Goal: Task Accomplishment & Management: Use online tool/utility

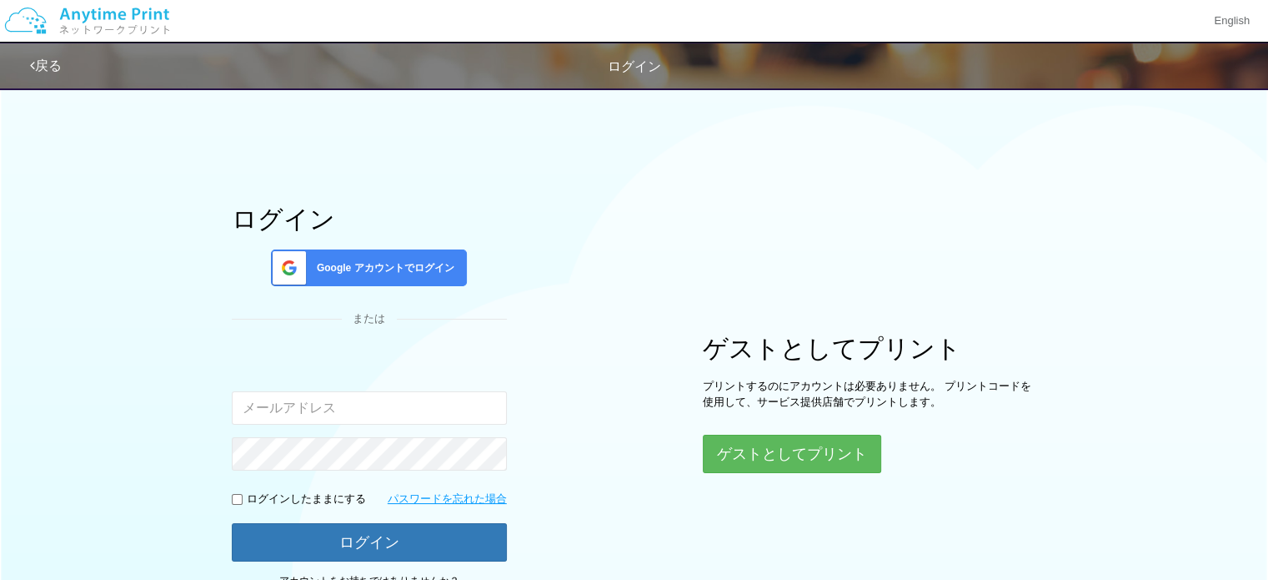
click at [725, 433] on div "ゲストとしてプリント プリントするのにアカウントは必要ありません。 プリントコードを使用して、サービス提供店舗でプリントします。 ゲストとしてプリント" at bounding box center [870, 403] width 334 height 138
click at [735, 442] on button "ゲストとしてプリント" at bounding box center [791, 453] width 177 height 37
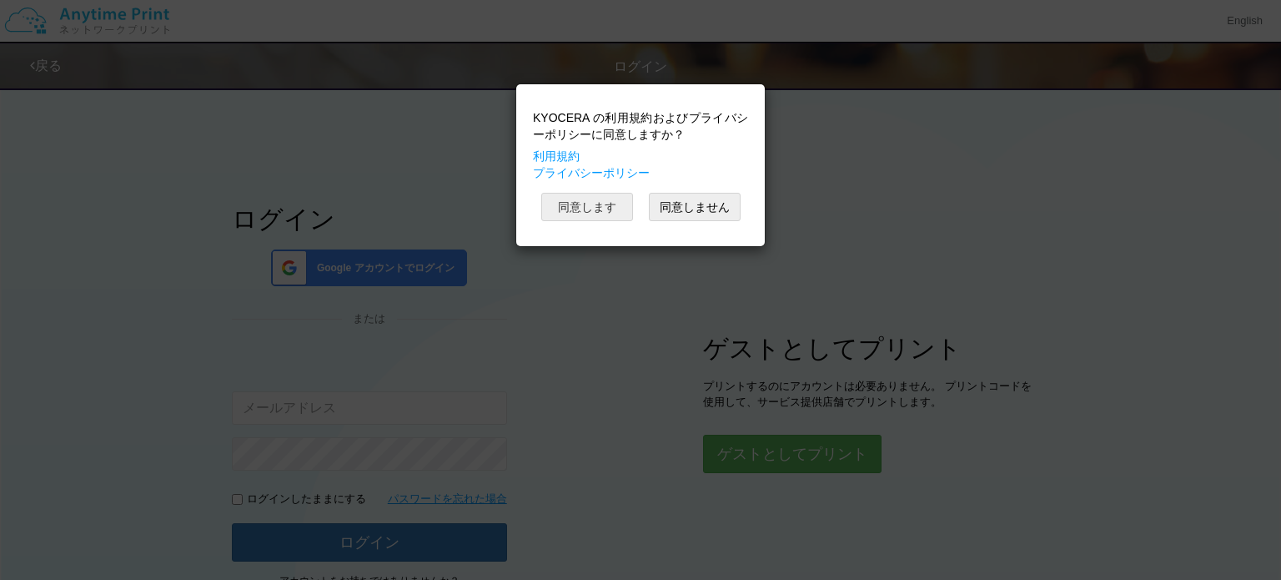
click at [588, 196] on button "同意します" at bounding box center [587, 207] width 92 height 28
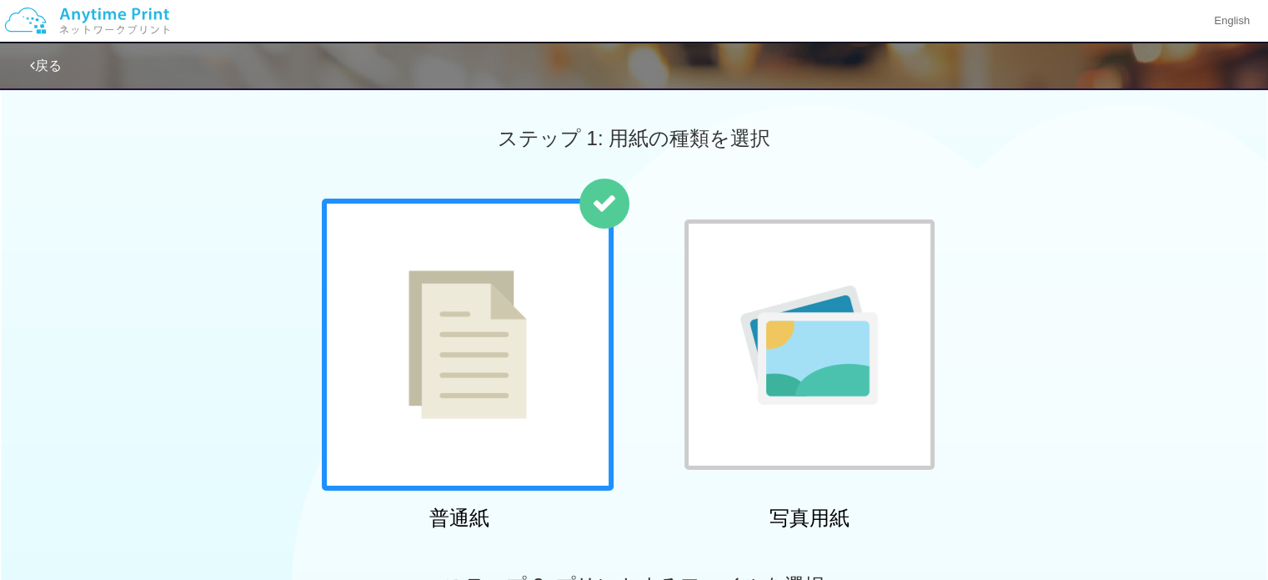
click at [497, 269] on div at bounding box center [468, 344] width 292 height 292
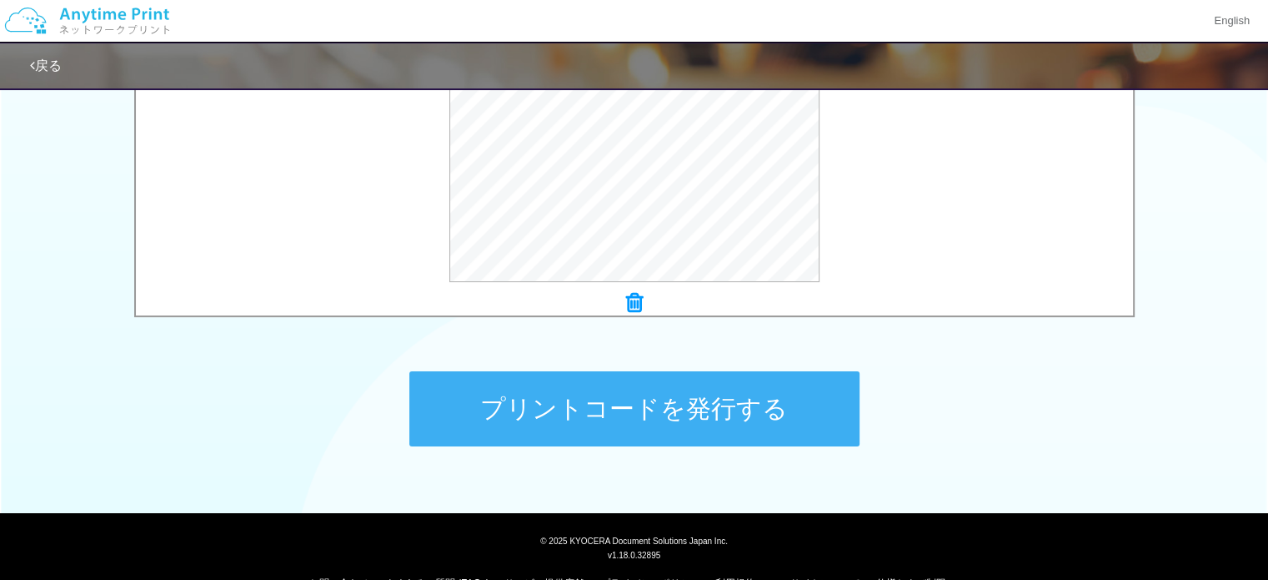
scroll to position [650, 0]
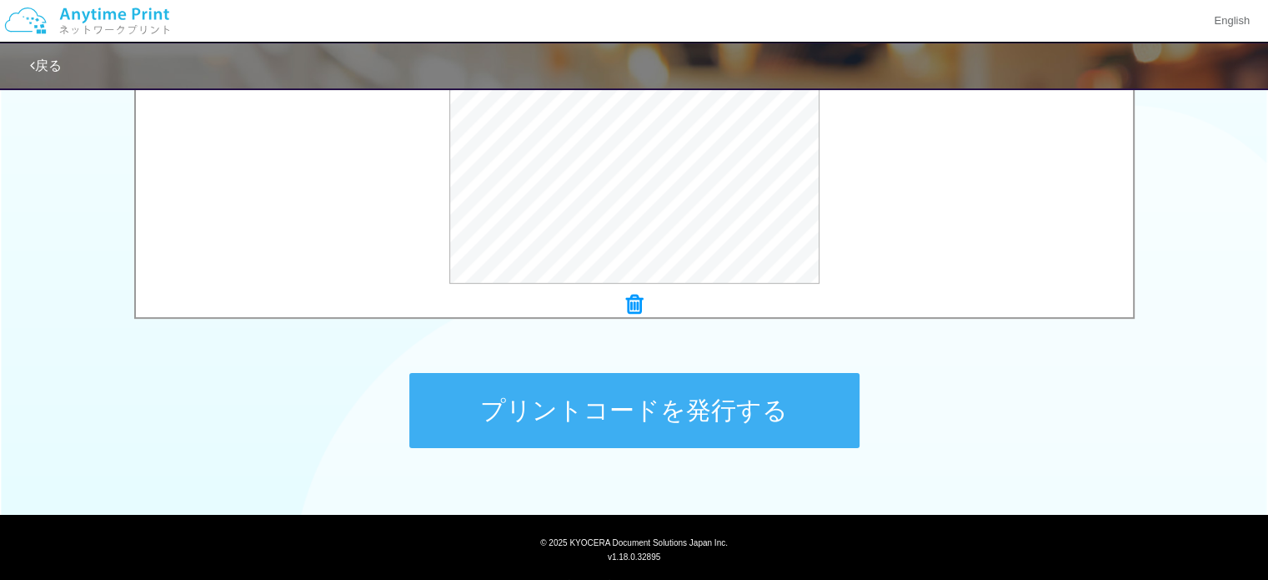
click at [550, 409] on button "プリントコードを発行する" at bounding box center [634, 410] width 450 height 75
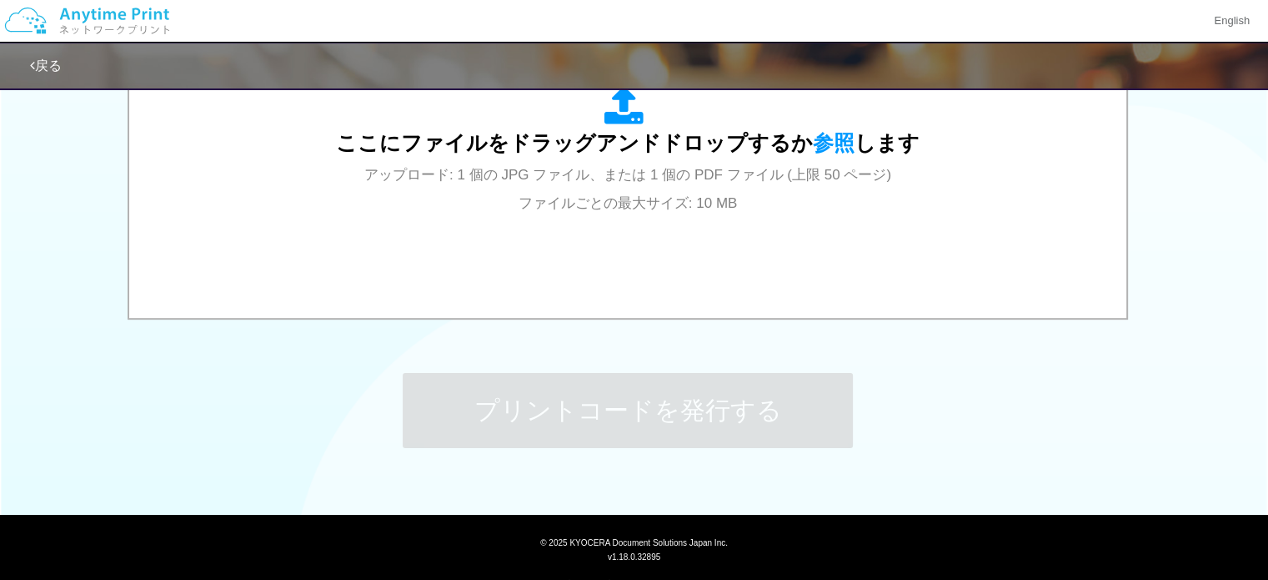
scroll to position [0, 0]
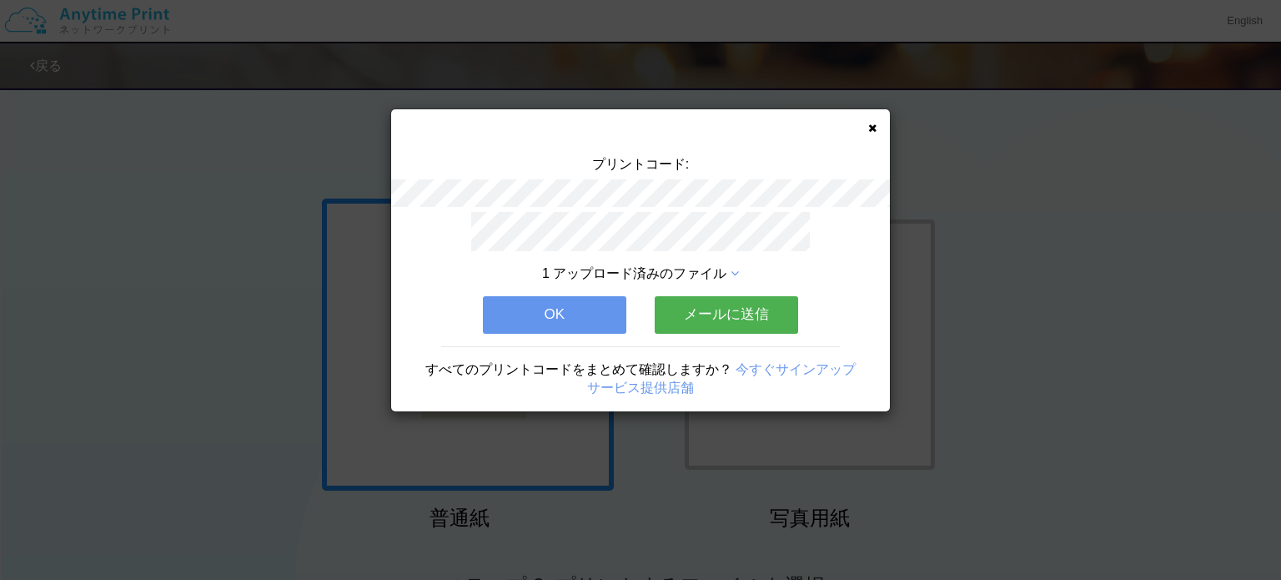
click at [710, 316] on button "メールに送信" at bounding box center [726, 314] width 143 height 37
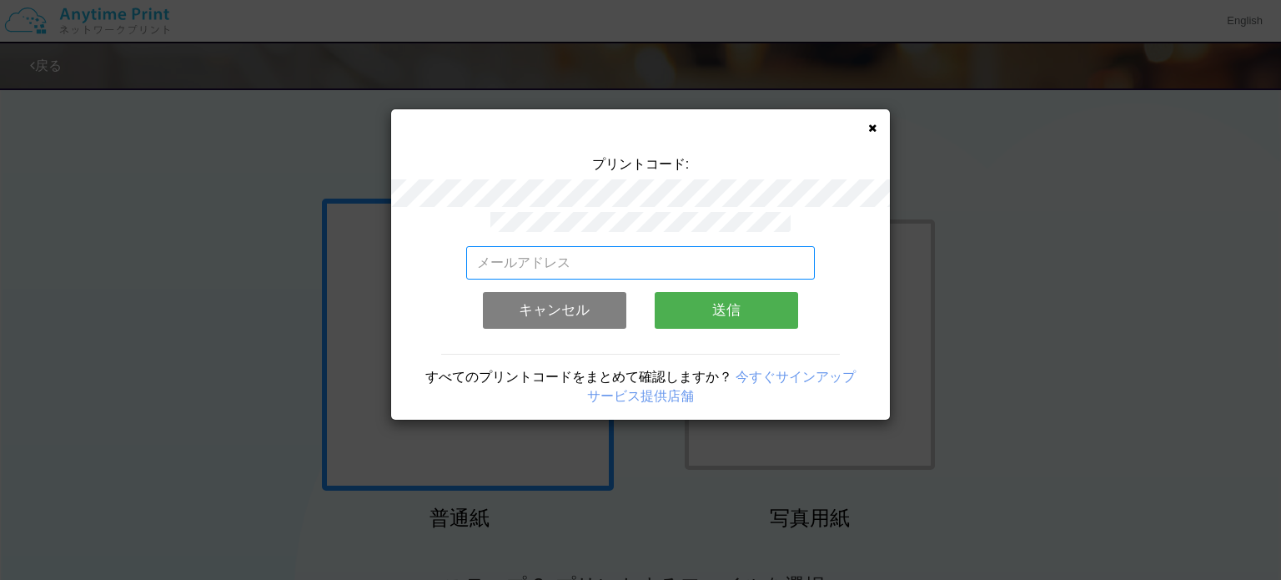
click at [600, 263] on input "email" at bounding box center [640, 262] width 349 height 33
type input "[PERSON_NAME][EMAIL_ADDRESS][DOMAIN_NAME]"
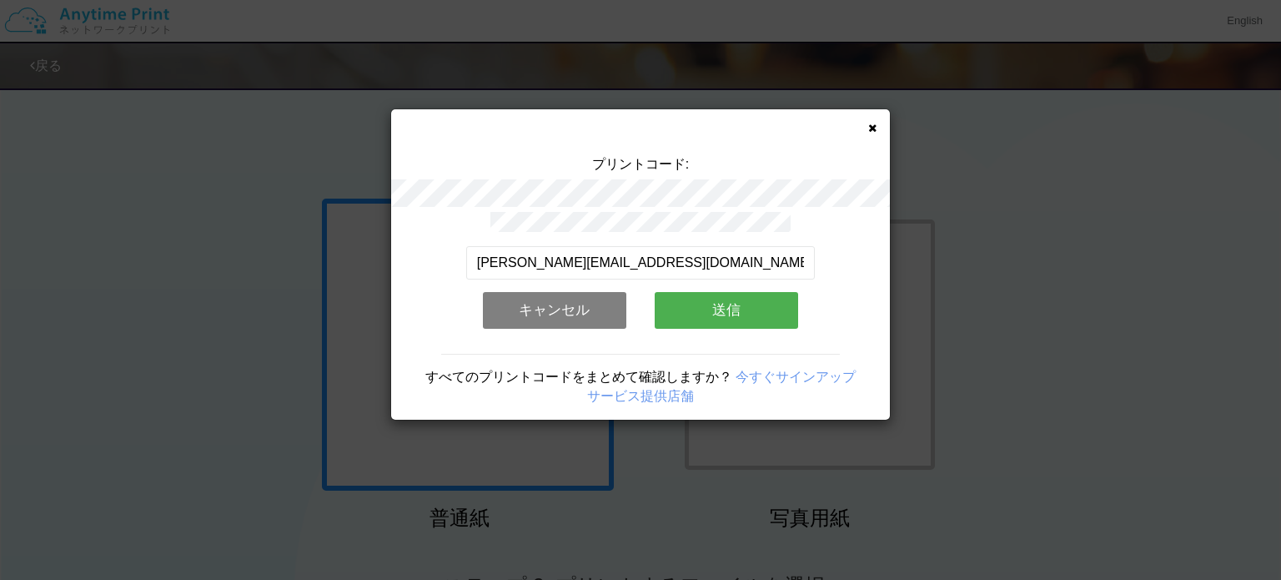
click at [722, 314] on button "送信" at bounding box center [726, 310] width 143 height 37
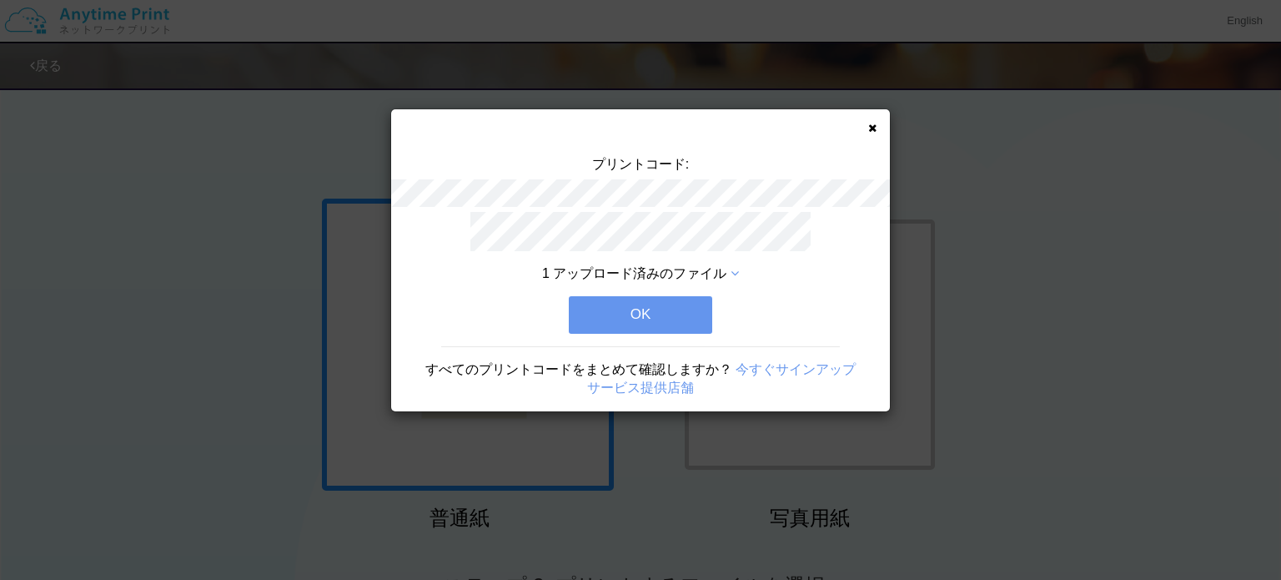
click at [635, 309] on button "OK" at bounding box center [640, 314] width 143 height 37
